Goal: Obtain resource: Obtain resource

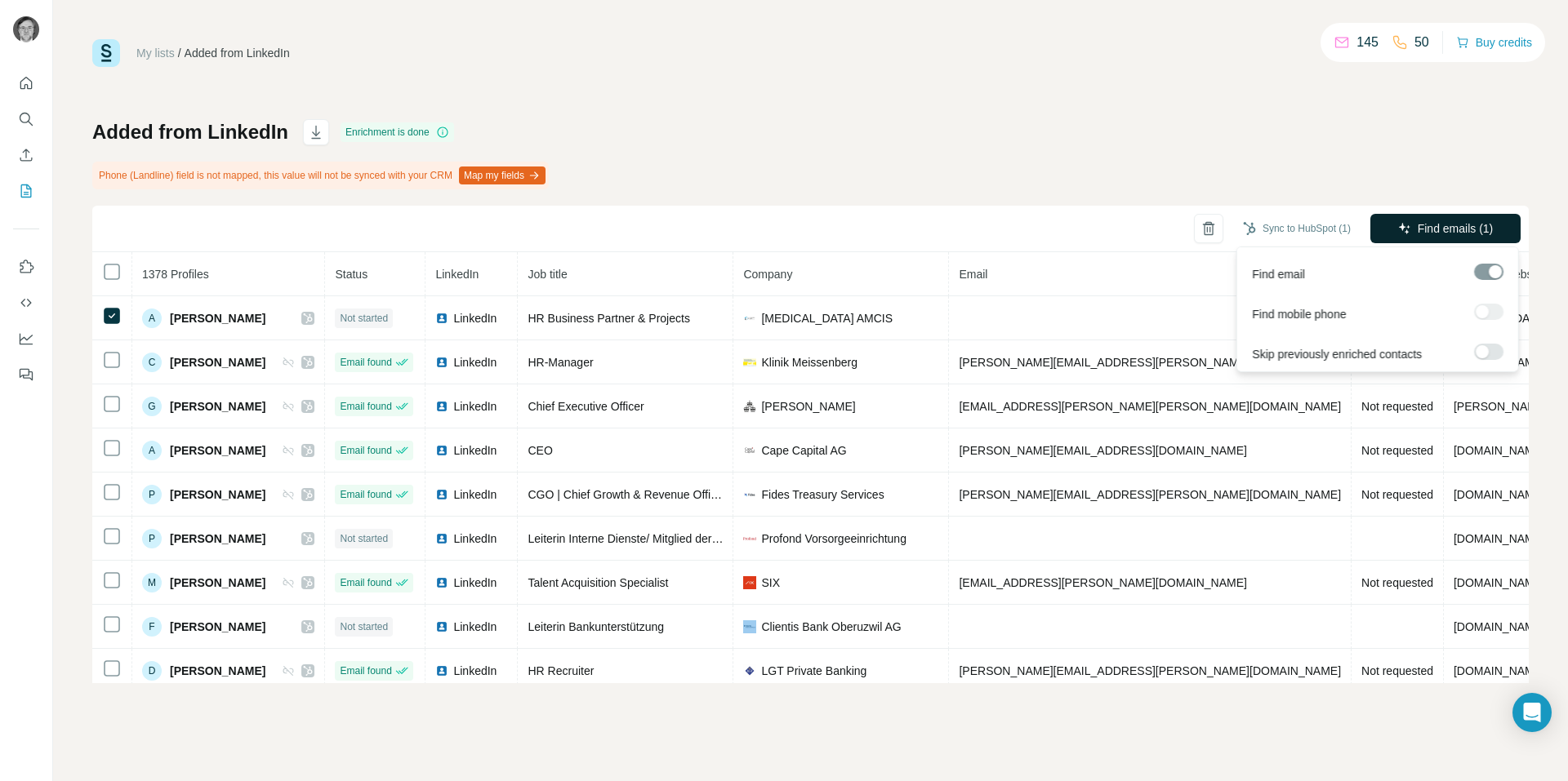
click at [1446, 227] on span "Find emails (1)" at bounding box center [1455, 228] width 76 height 16
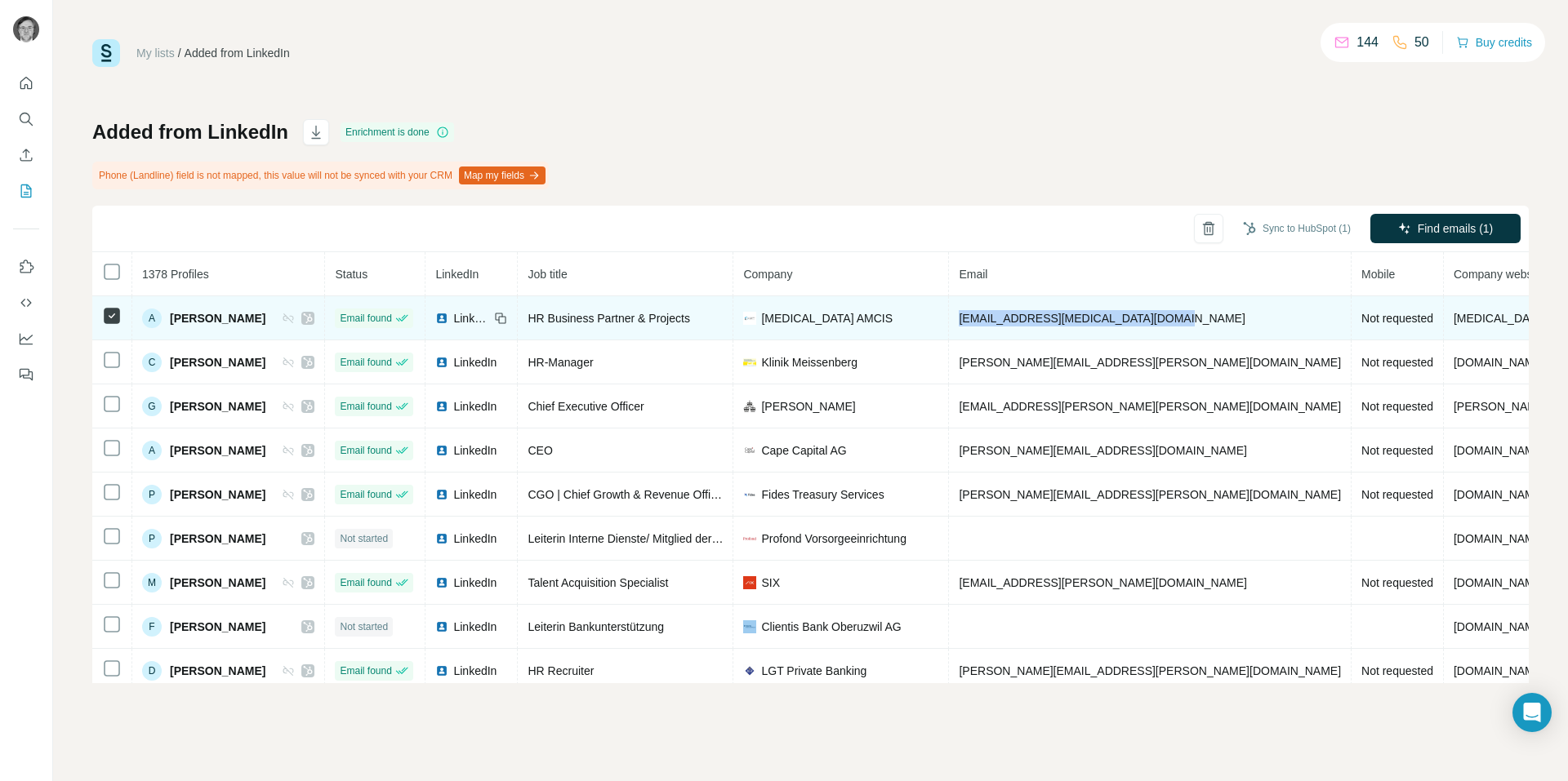
drag, startPoint x: 1176, startPoint y: 319, endPoint x: 961, endPoint y: 315, distance: 215.0
click at [961, 315] on td "[EMAIL_ADDRESS][MEDICAL_DATA][DOMAIN_NAME]" at bounding box center [1149, 319] width 402 height 44
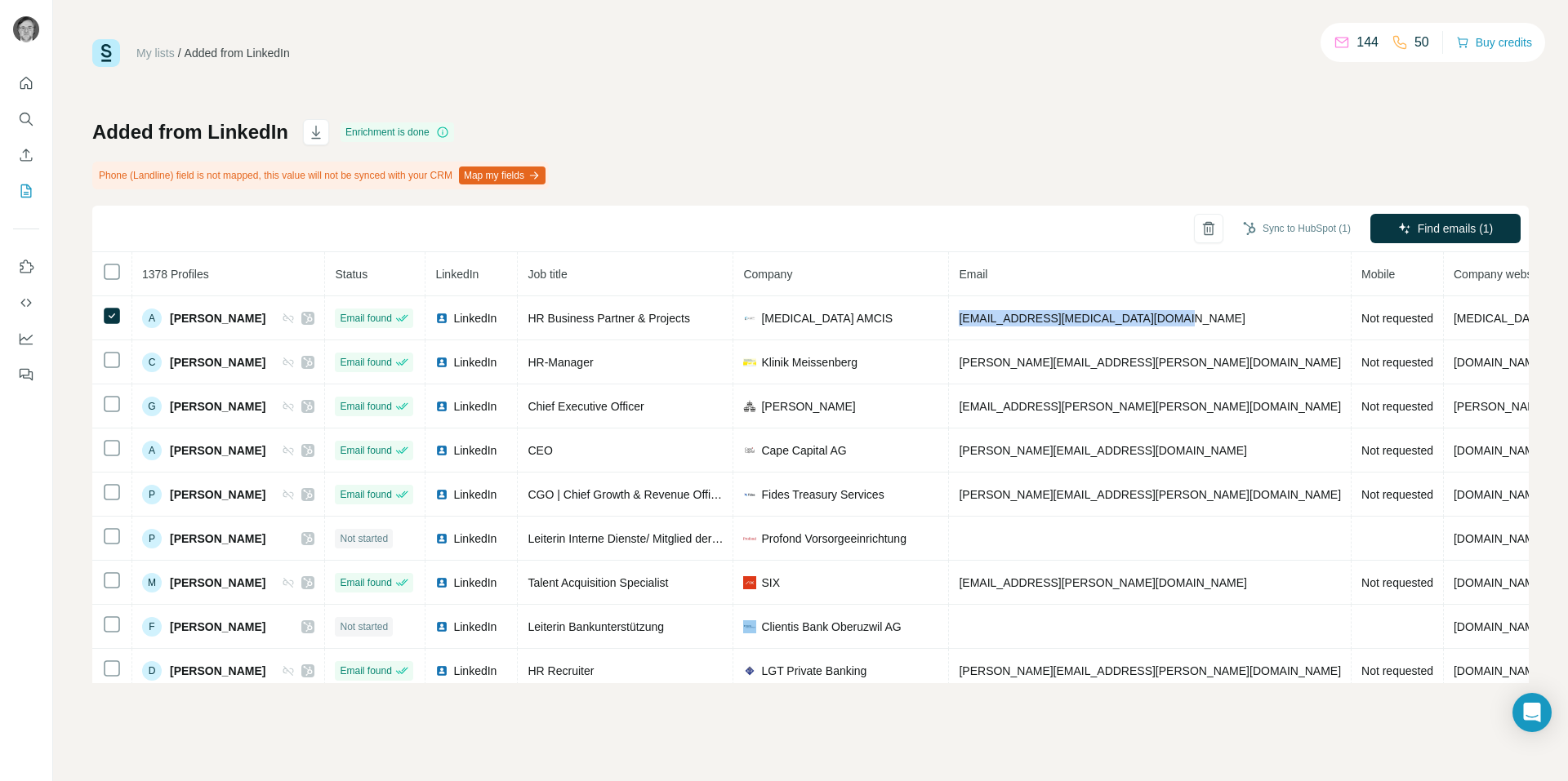
copy span "[EMAIL_ADDRESS][MEDICAL_DATA][DOMAIN_NAME]"
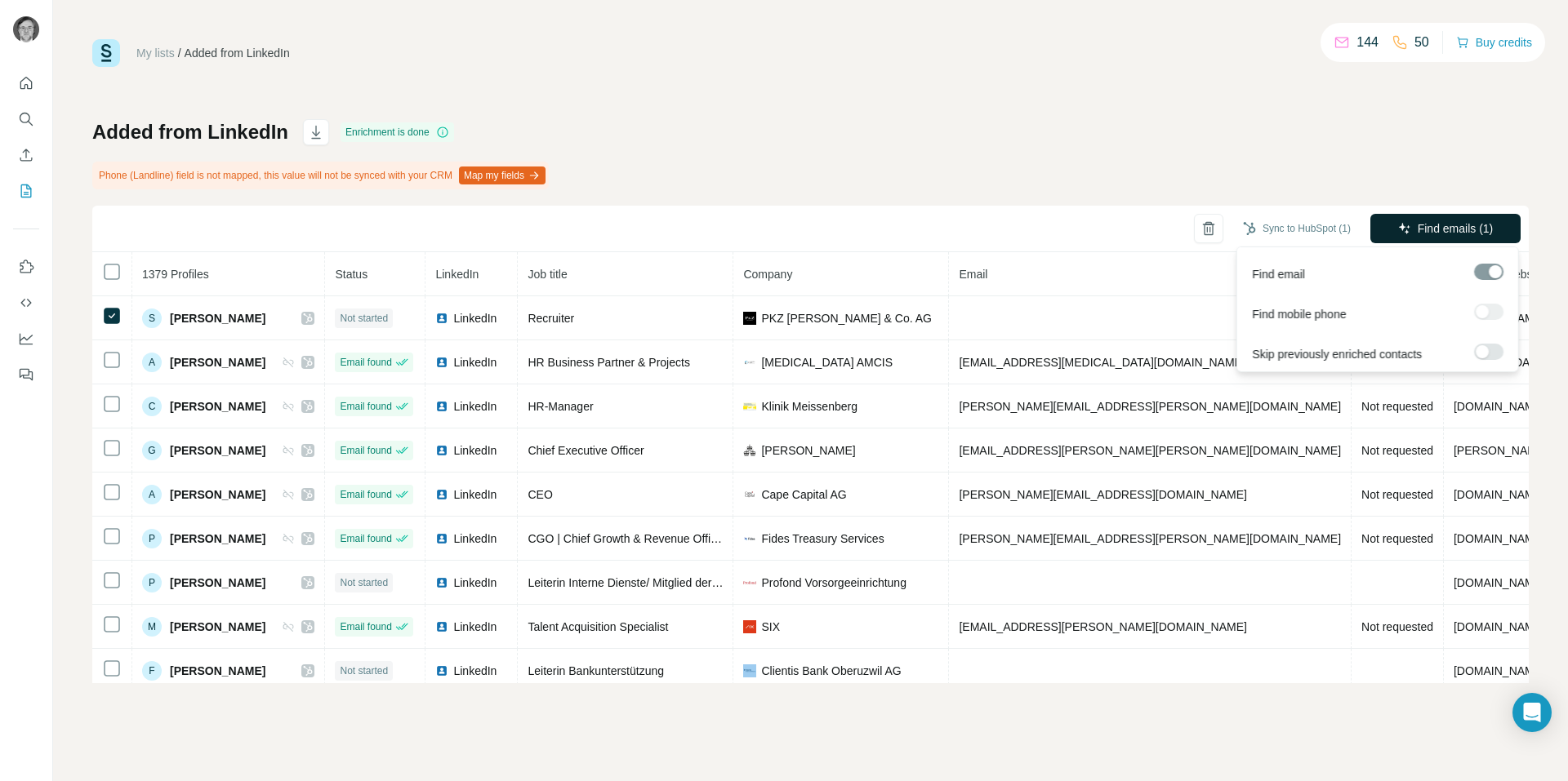
click at [1399, 224] on icon "button" at bounding box center [1405, 229] width 14 height 14
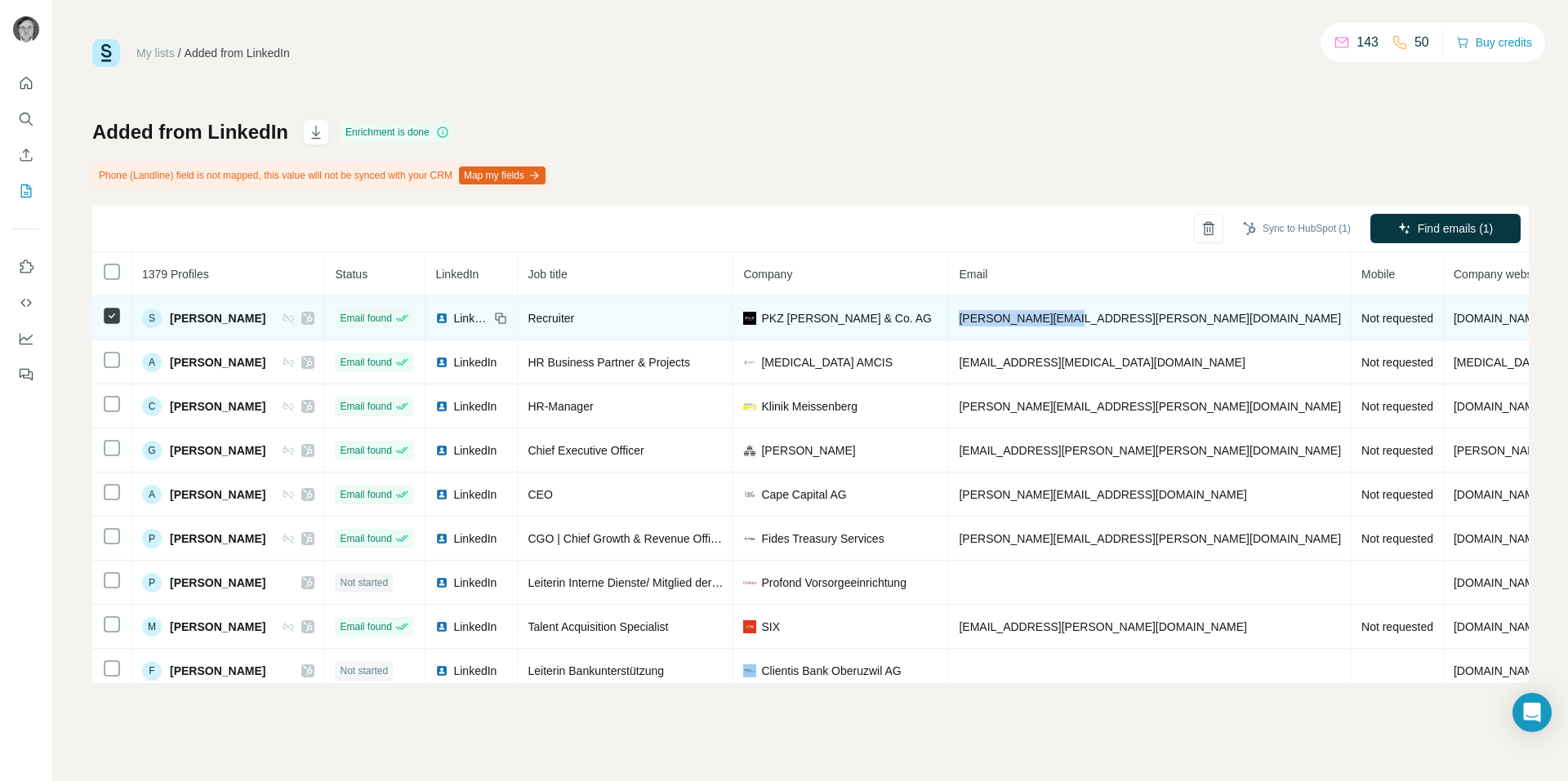
drag, startPoint x: 1115, startPoint y: 321, endPoint x: 954, endPoint y: 320, distance: 161.0
click at [954, 320] on td "sharon.jost@pkz.ch" at bounding box center [1149, 319] width 402 height 44
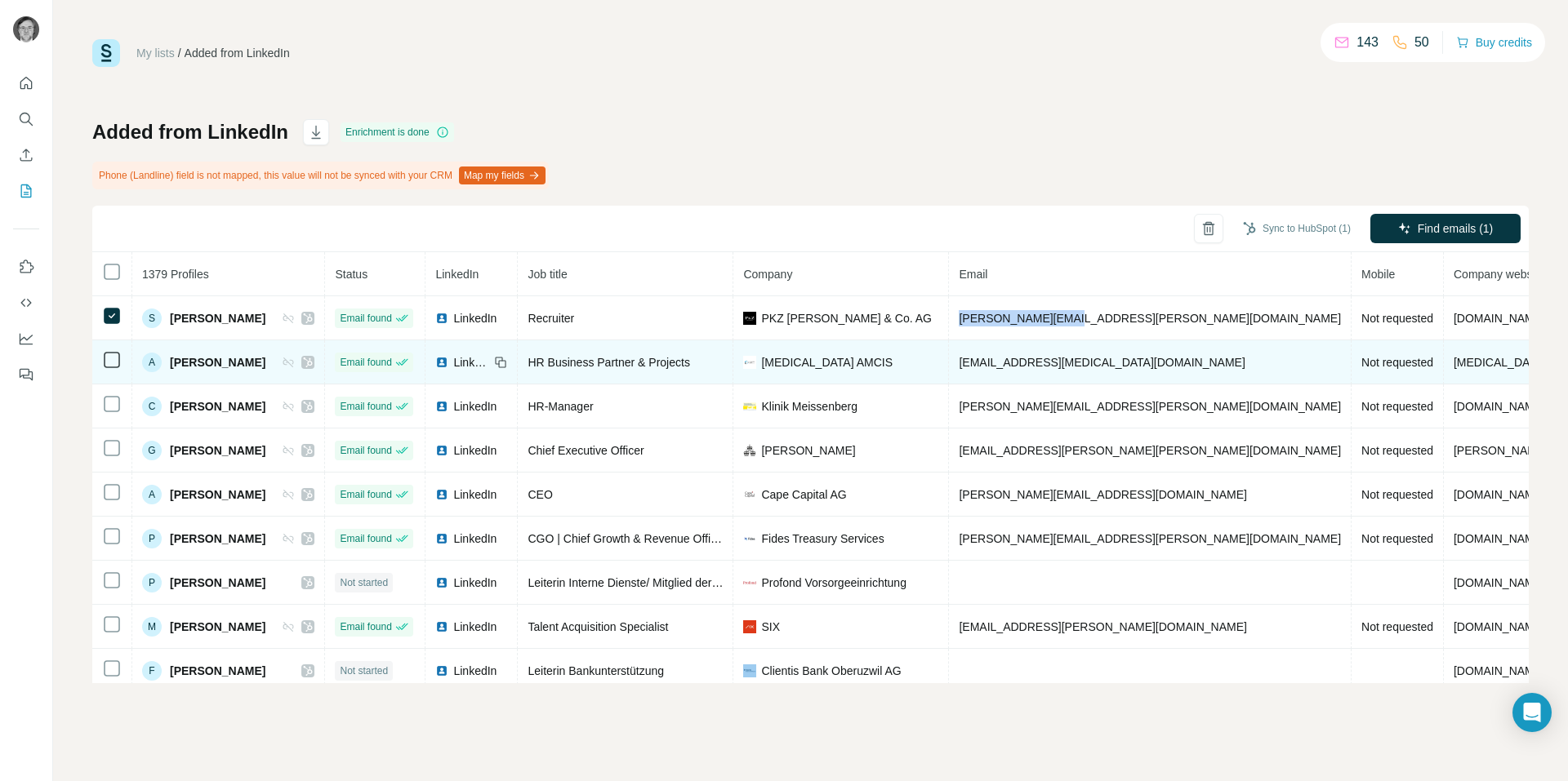
copy span "sharon.jost@pkz.ch"
